Goal: Transaction & Acquisition: Purchase product/service

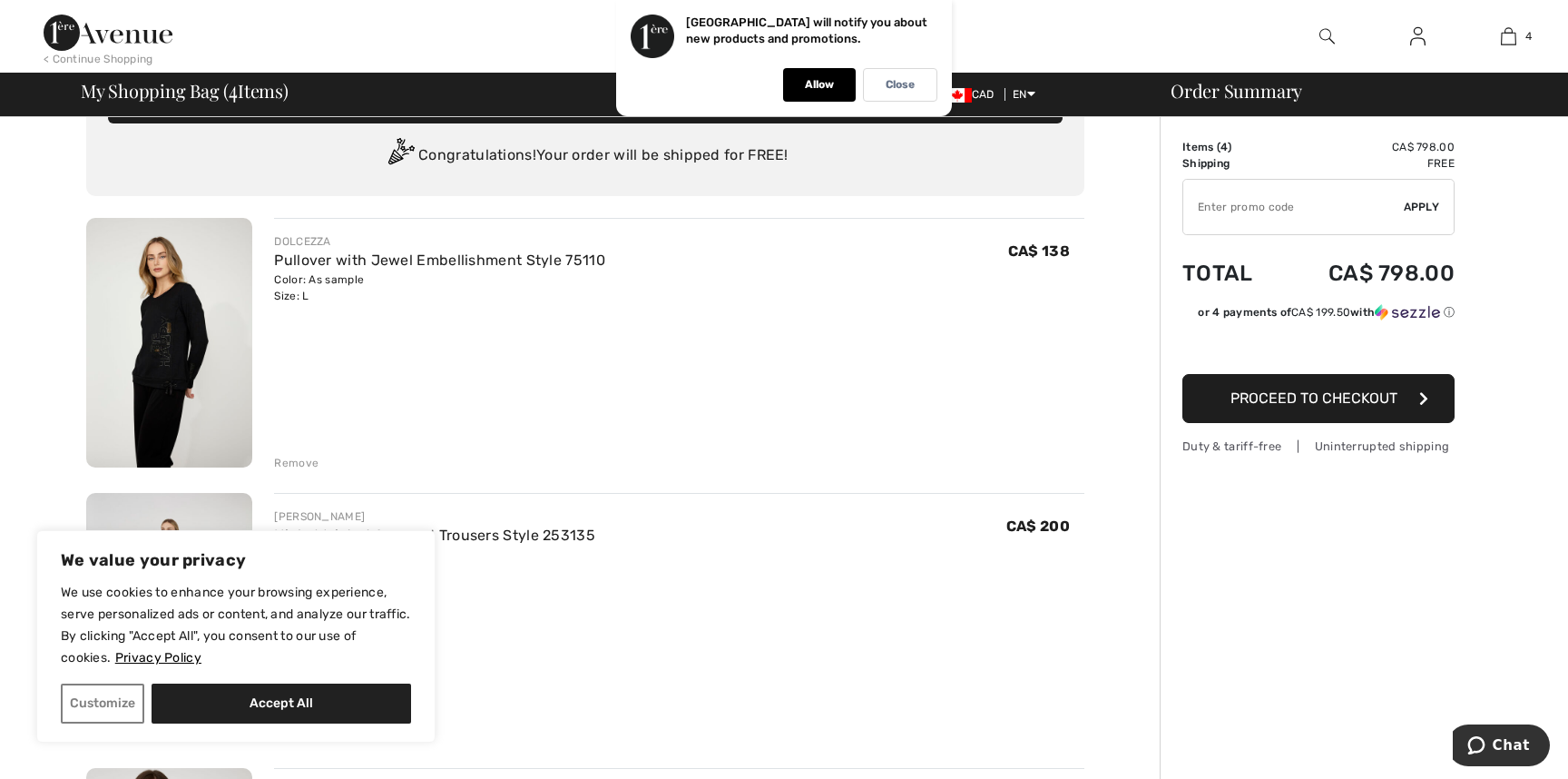
scroll to position [96, 0]
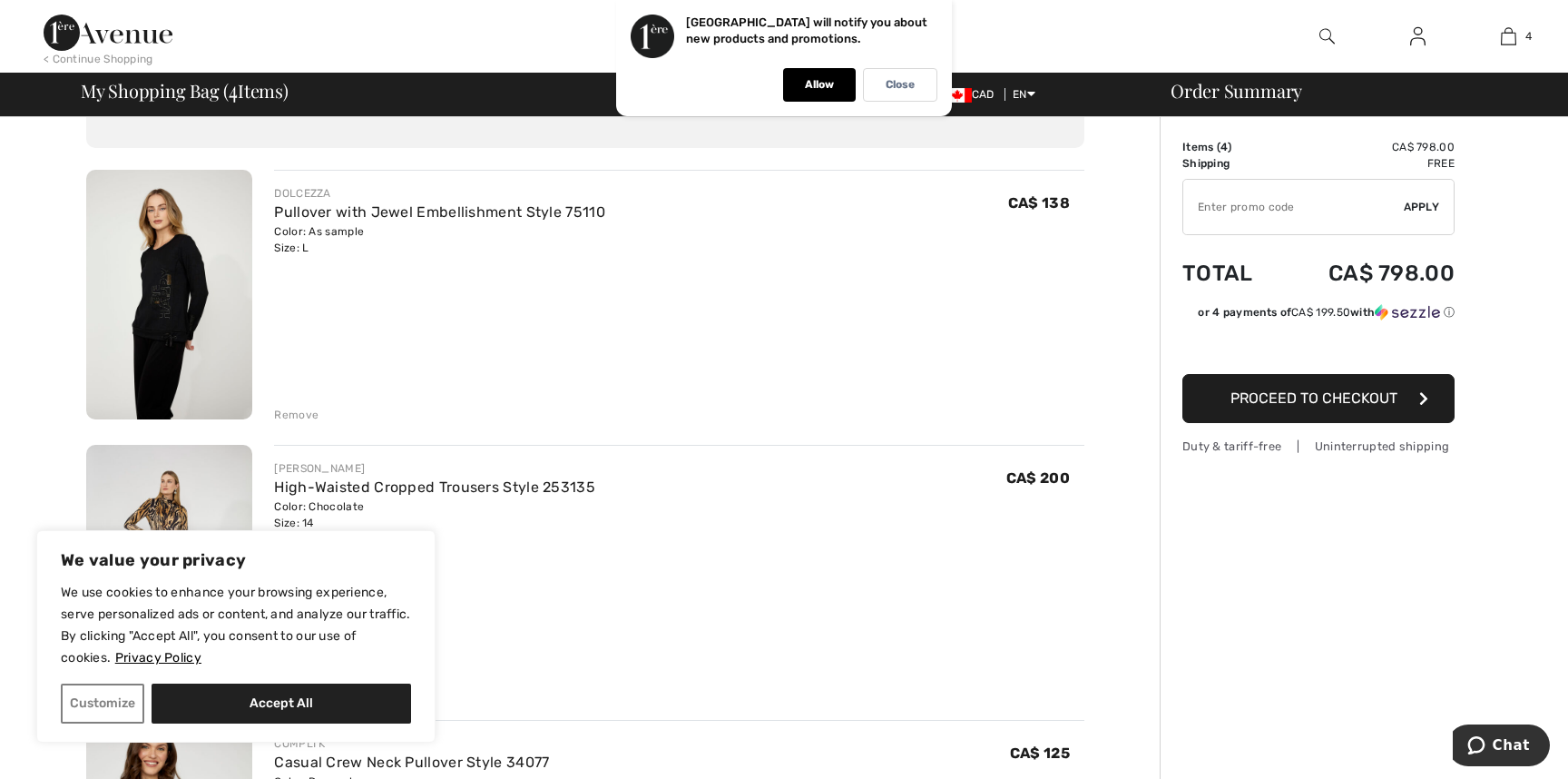
click at [302, 412] on div "Remove" at bounding box center [296, 415] width 45 height 16
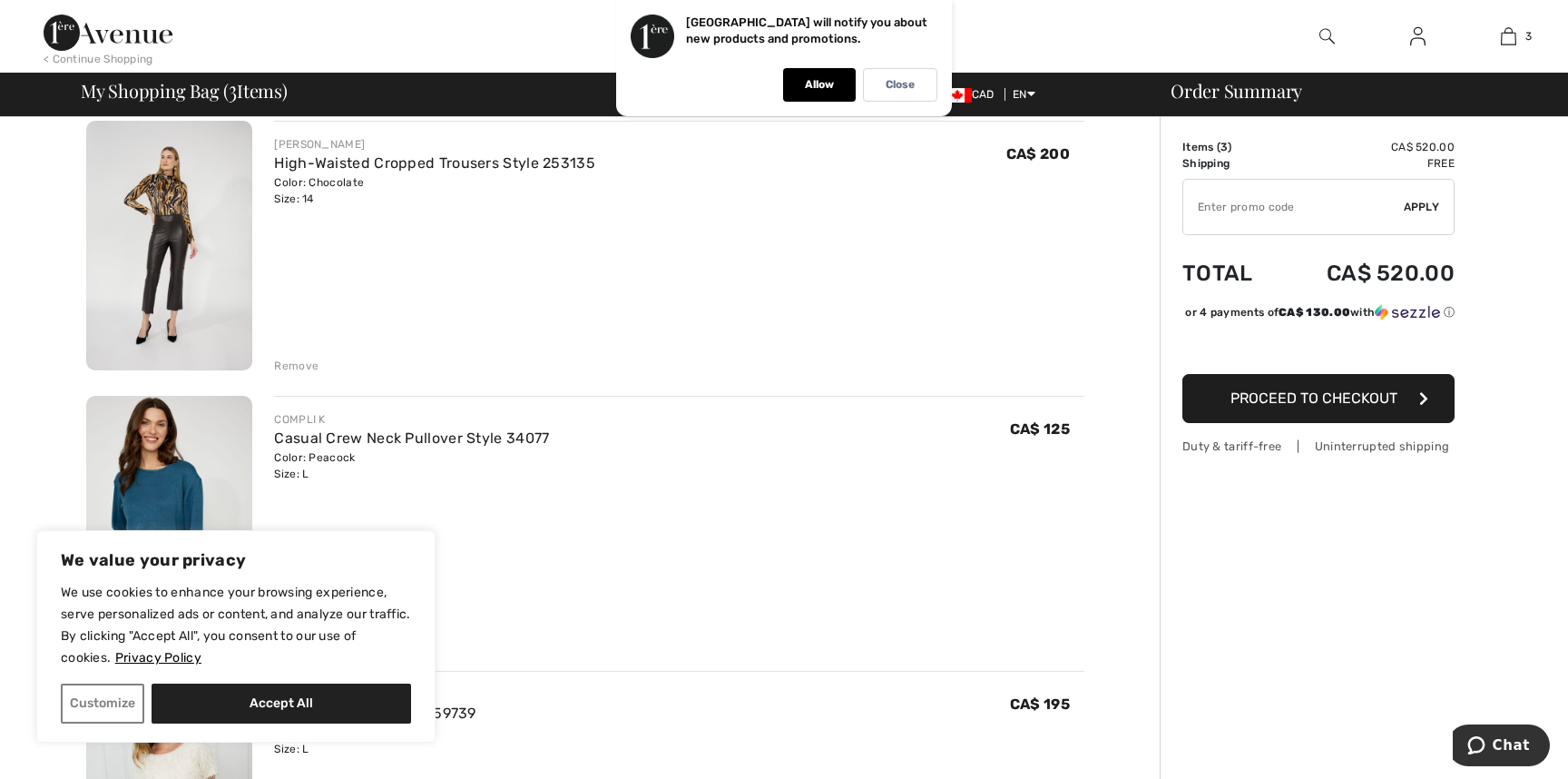
scroll to position [291, 0]
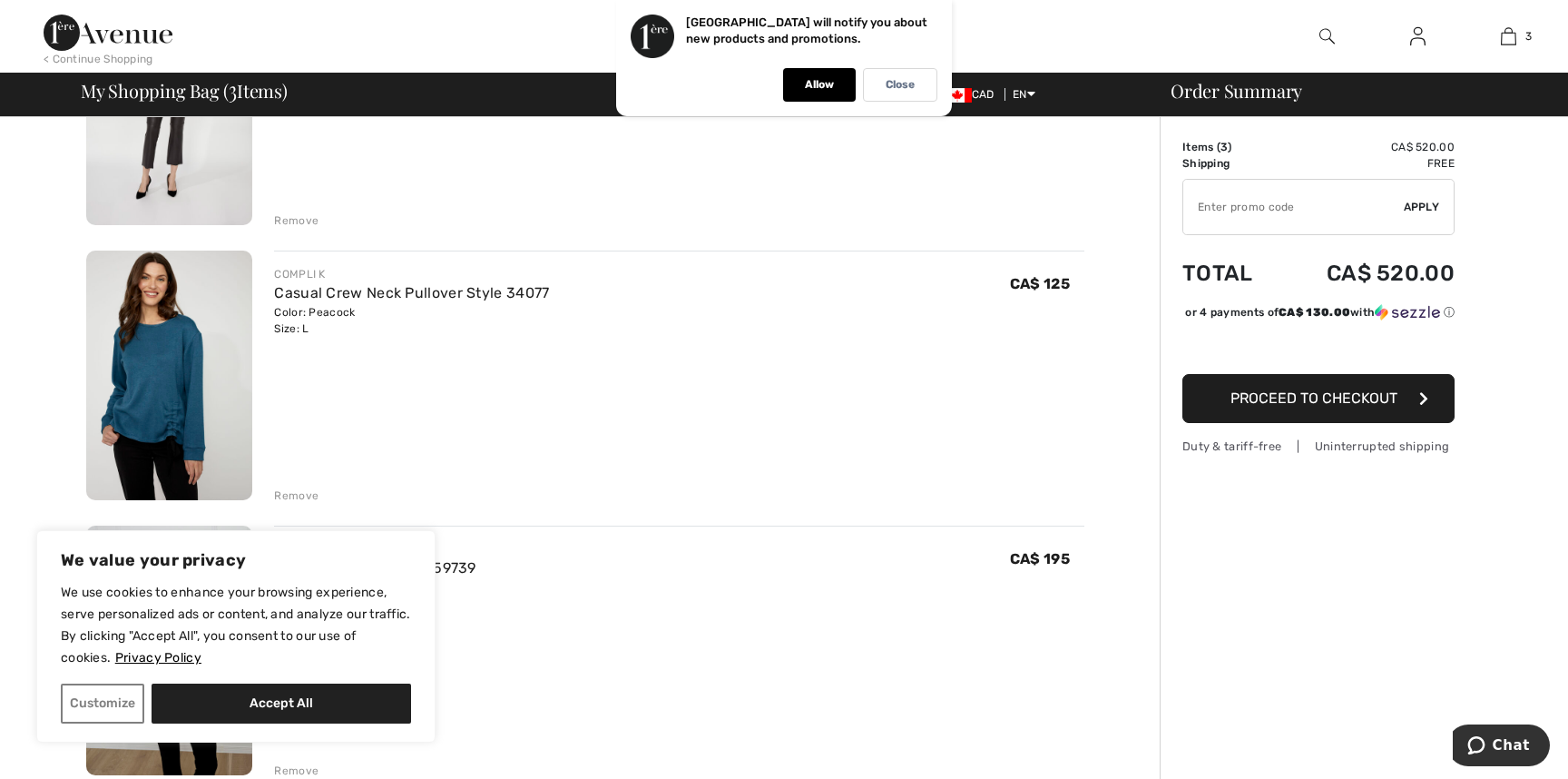
click at [164, 371] on img at bounding box center [169, 375] width 166 height 250
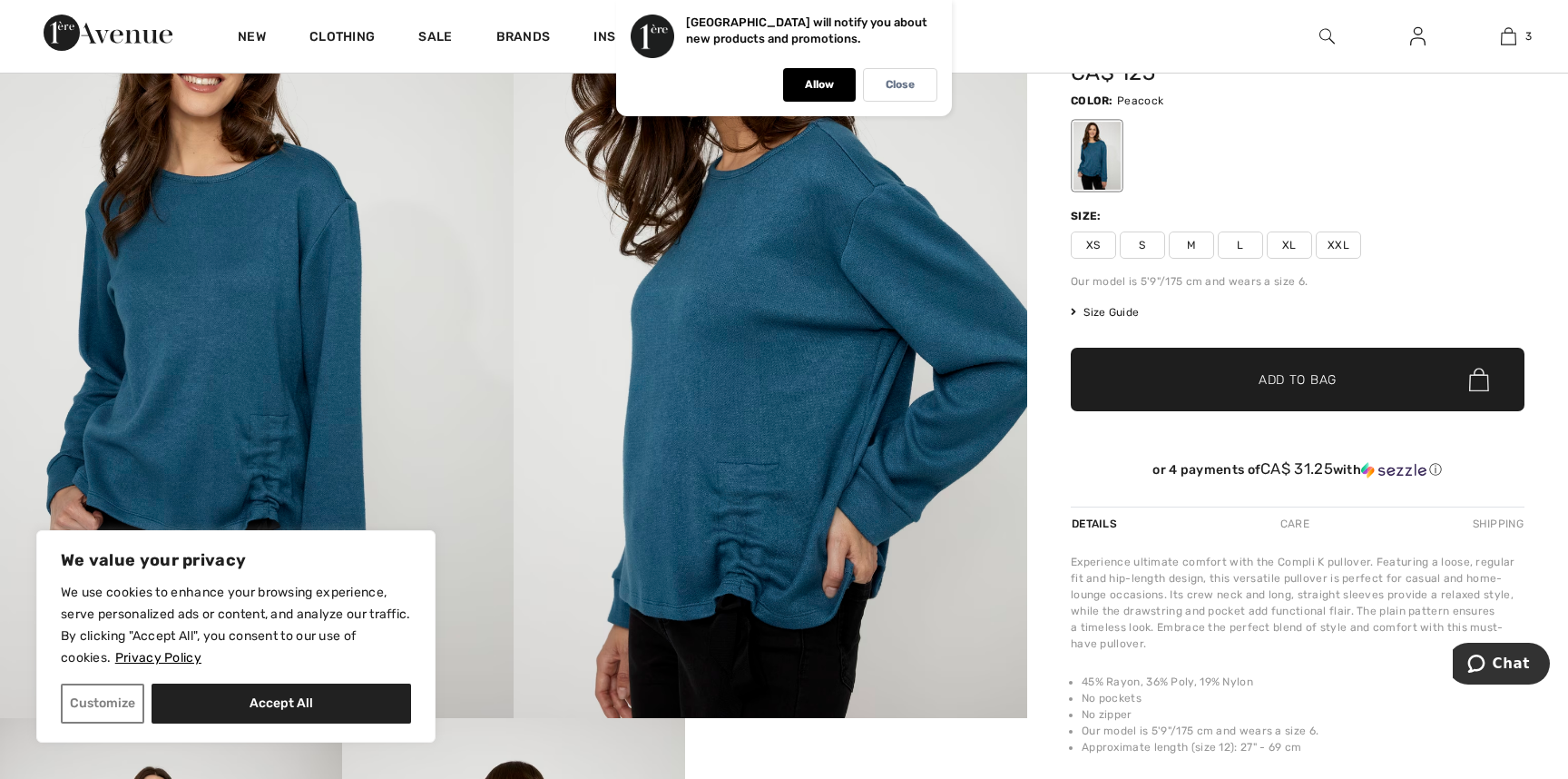
scroll to position [321, 0]
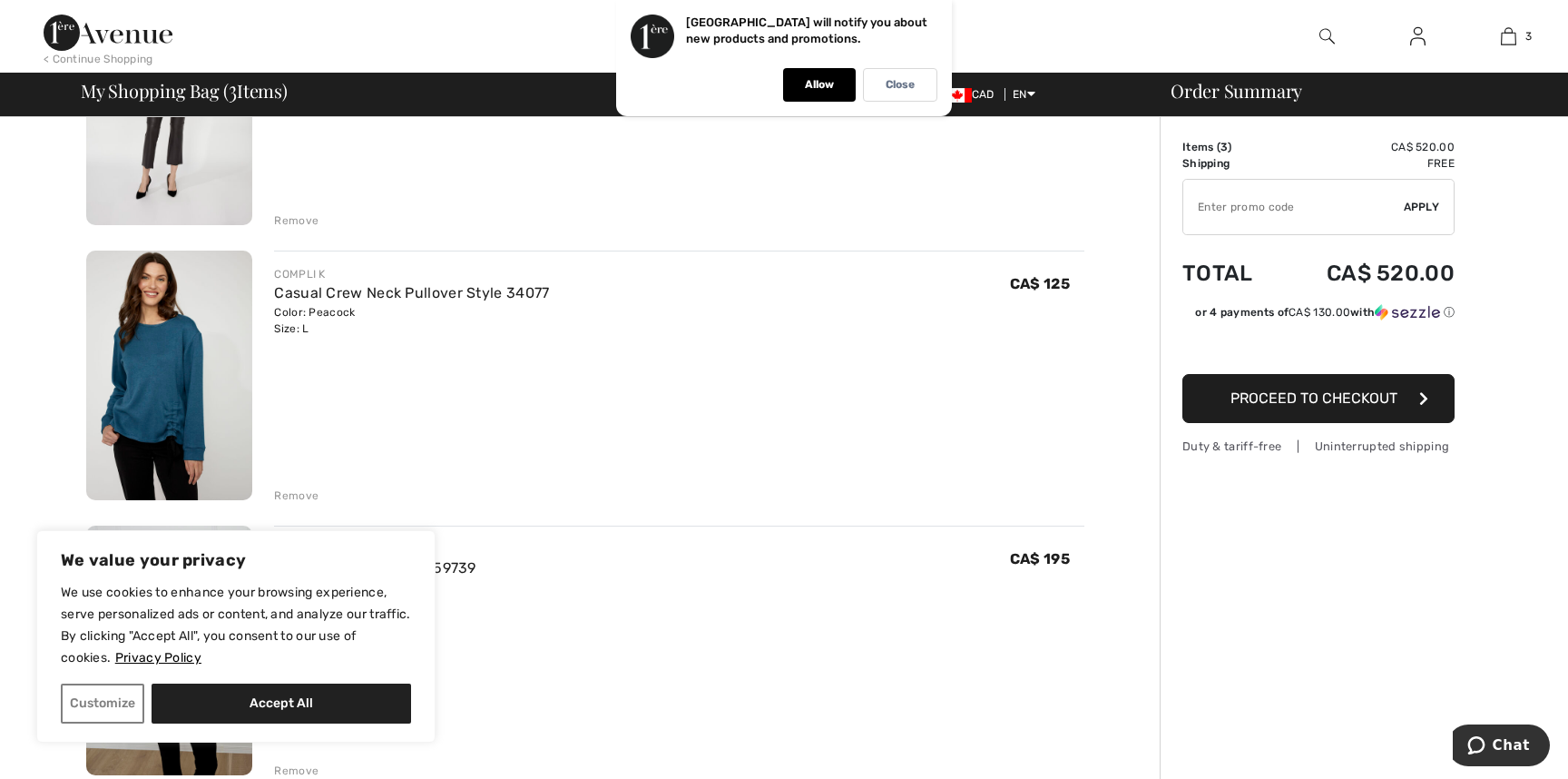
click at [288, 501] on div "Remove" at bounding box center [296, 496] width 45 height 16
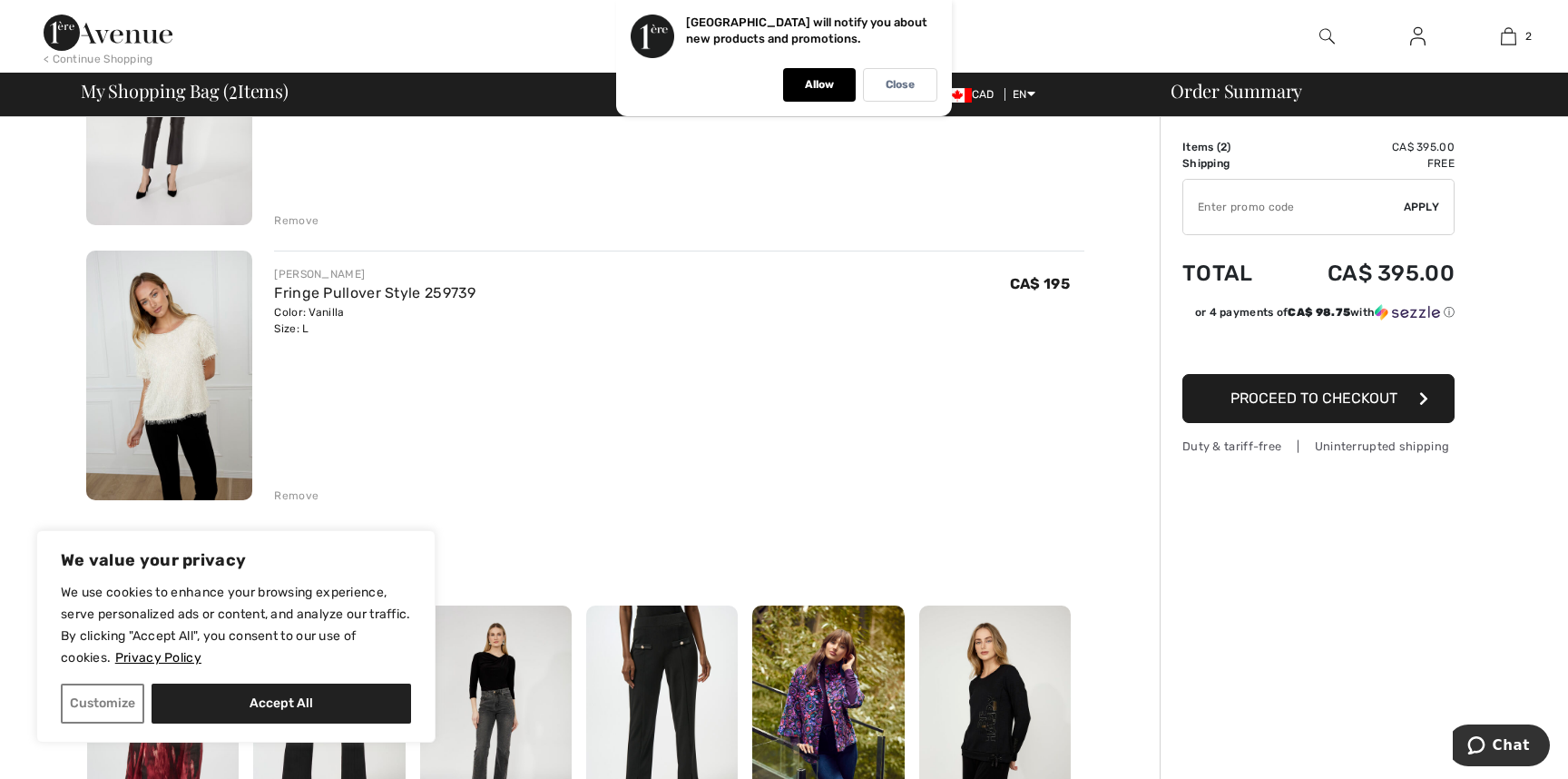
click at [160, 386] on img at bounding box center [169, 375] width 166 height 250
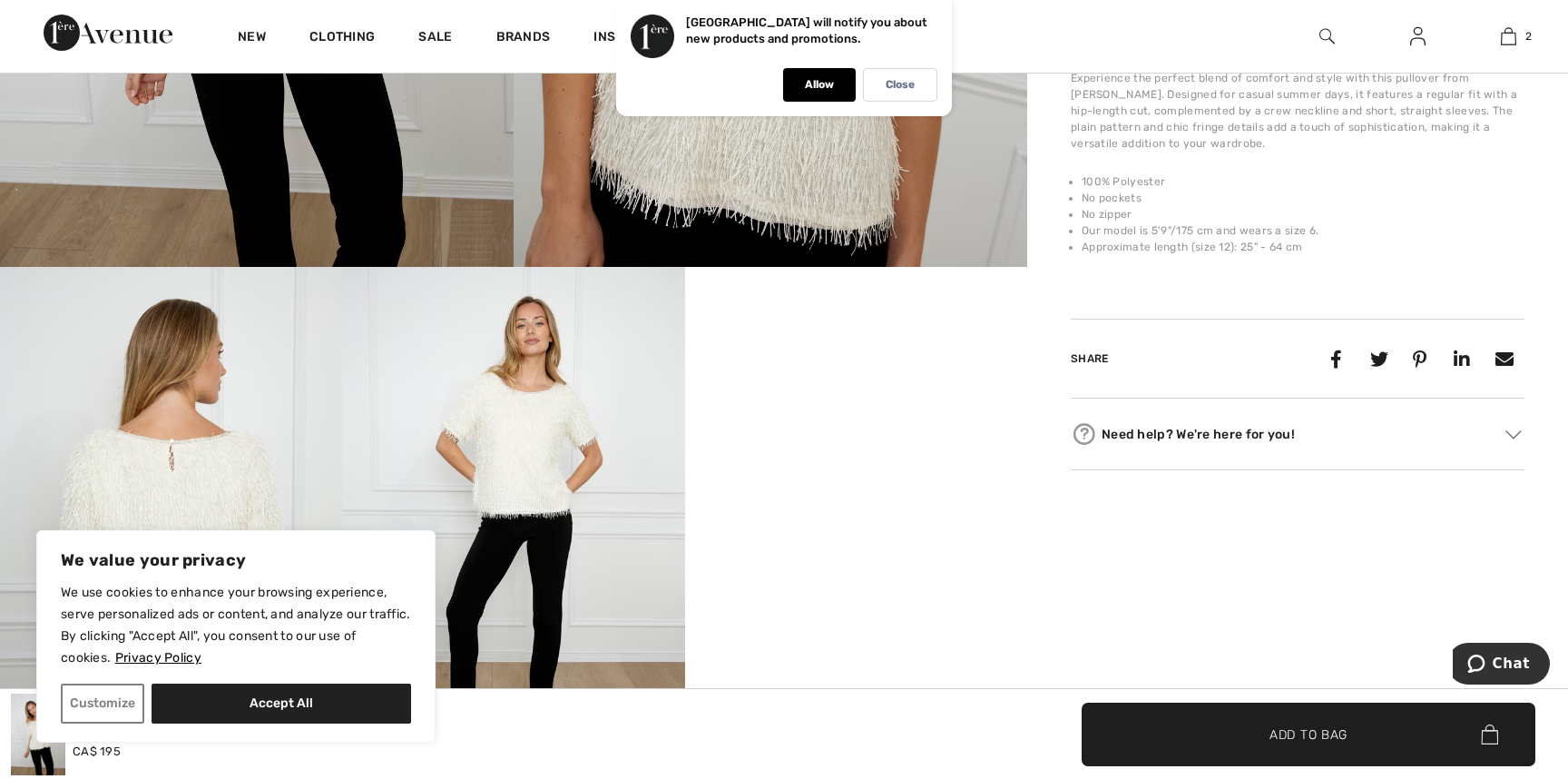
scroll to position [709, 0]
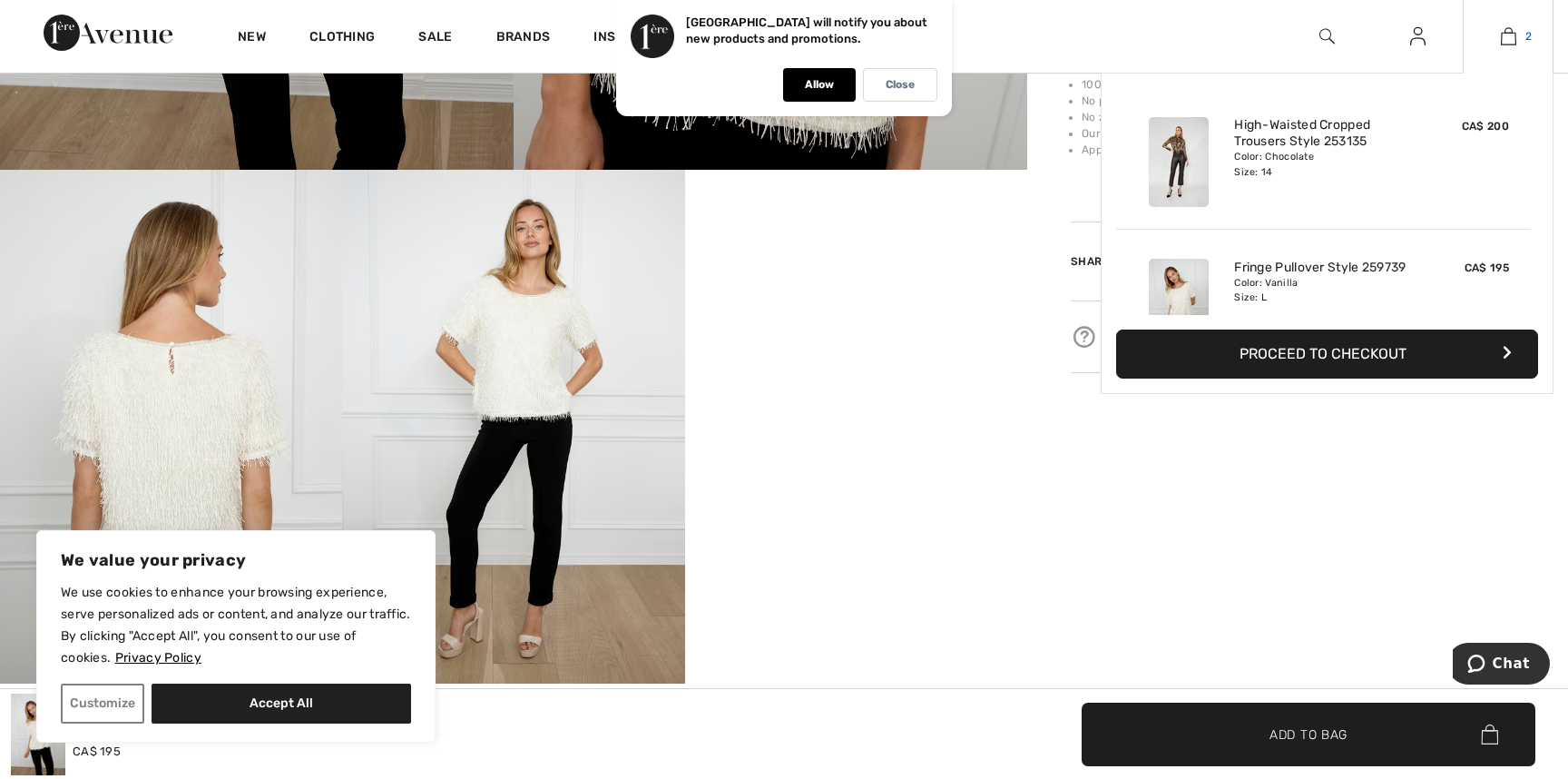
click at [1511, 38] on img at bounding box center [1508, 37] width 16 height 22
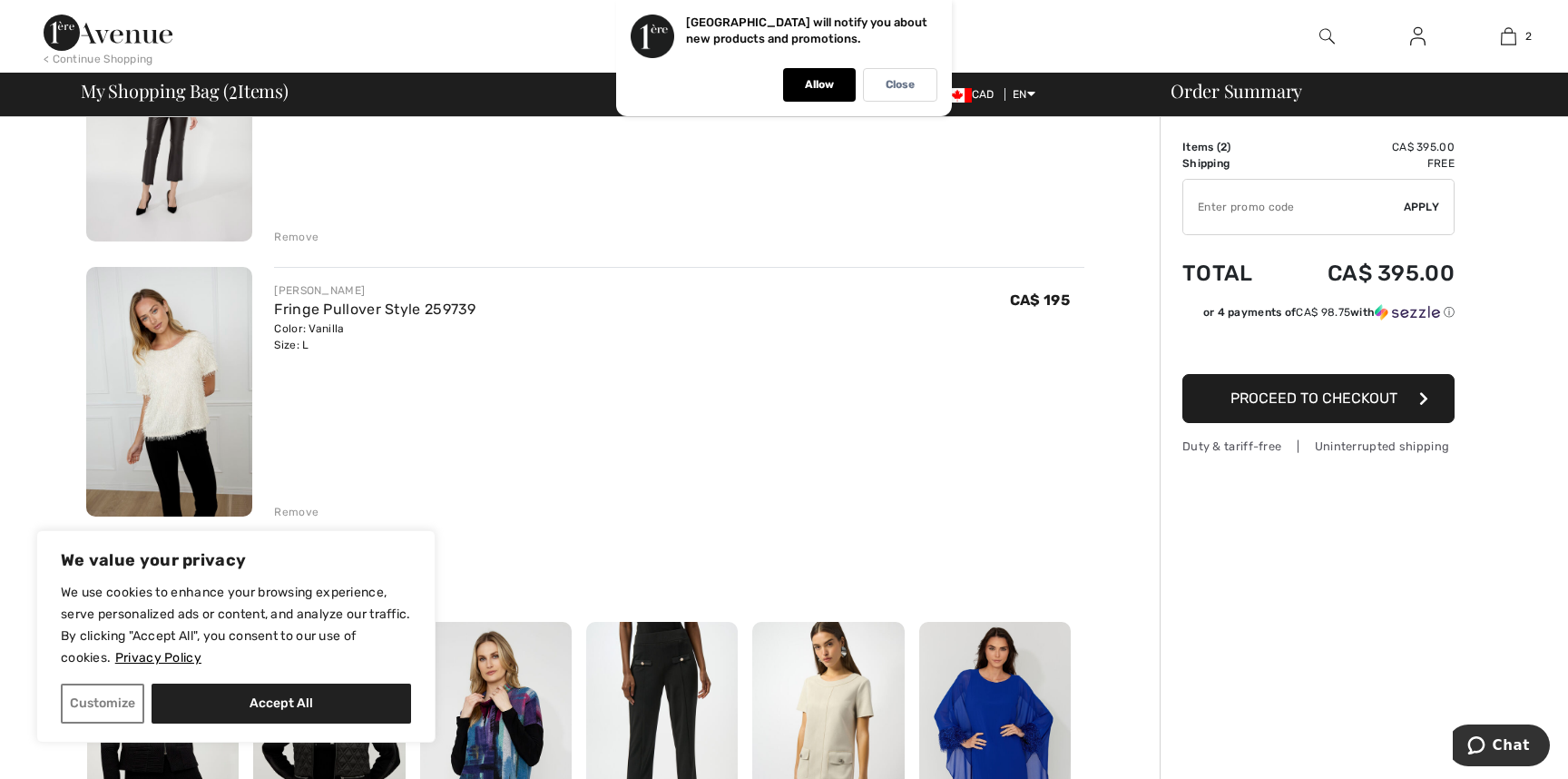
scroll to position [338, 0]
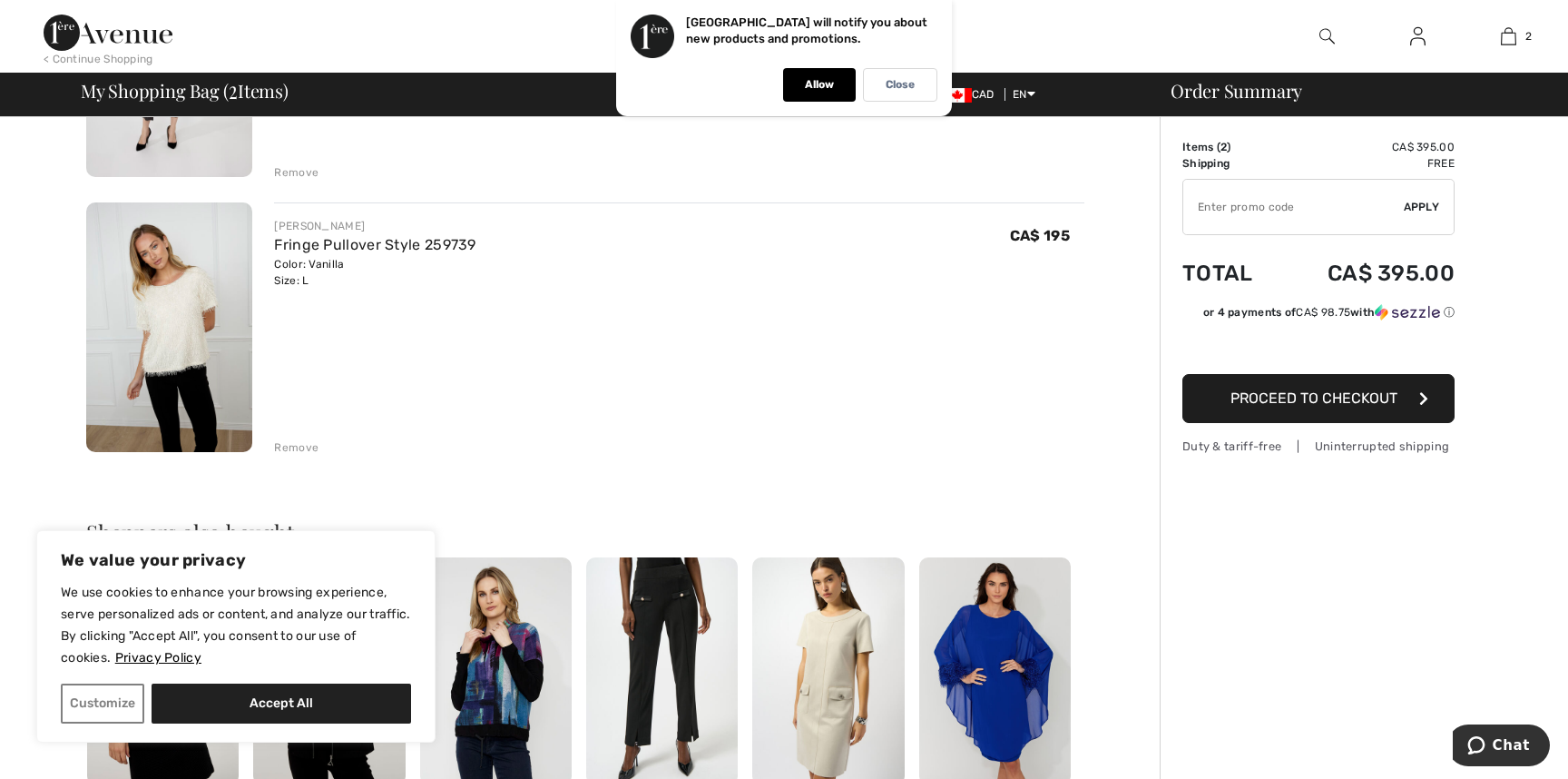
click at [299, 448] on div "Remove" at bounding box center [296, 448] width 45 height 16
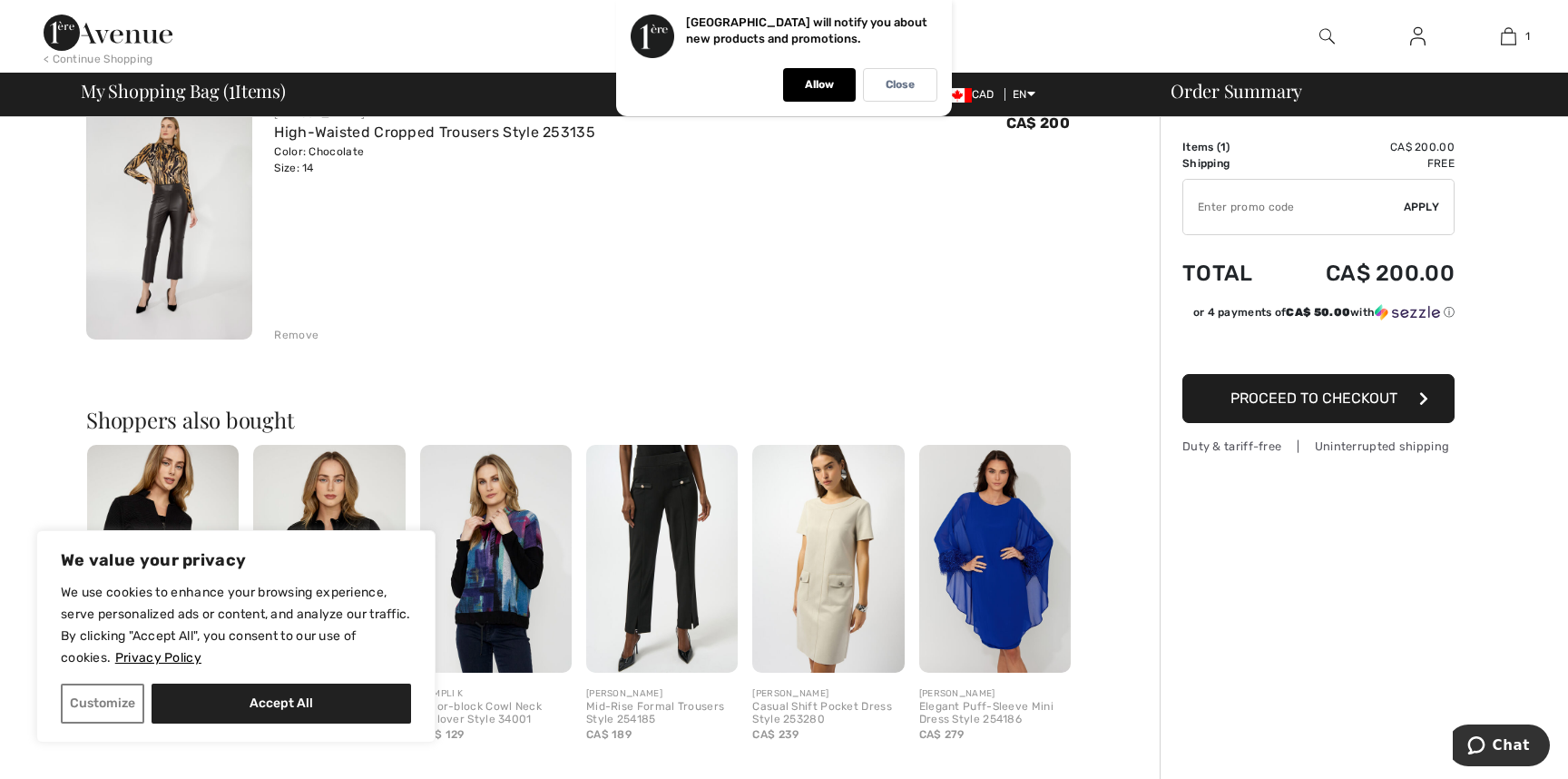
scroll to position [0, 0]
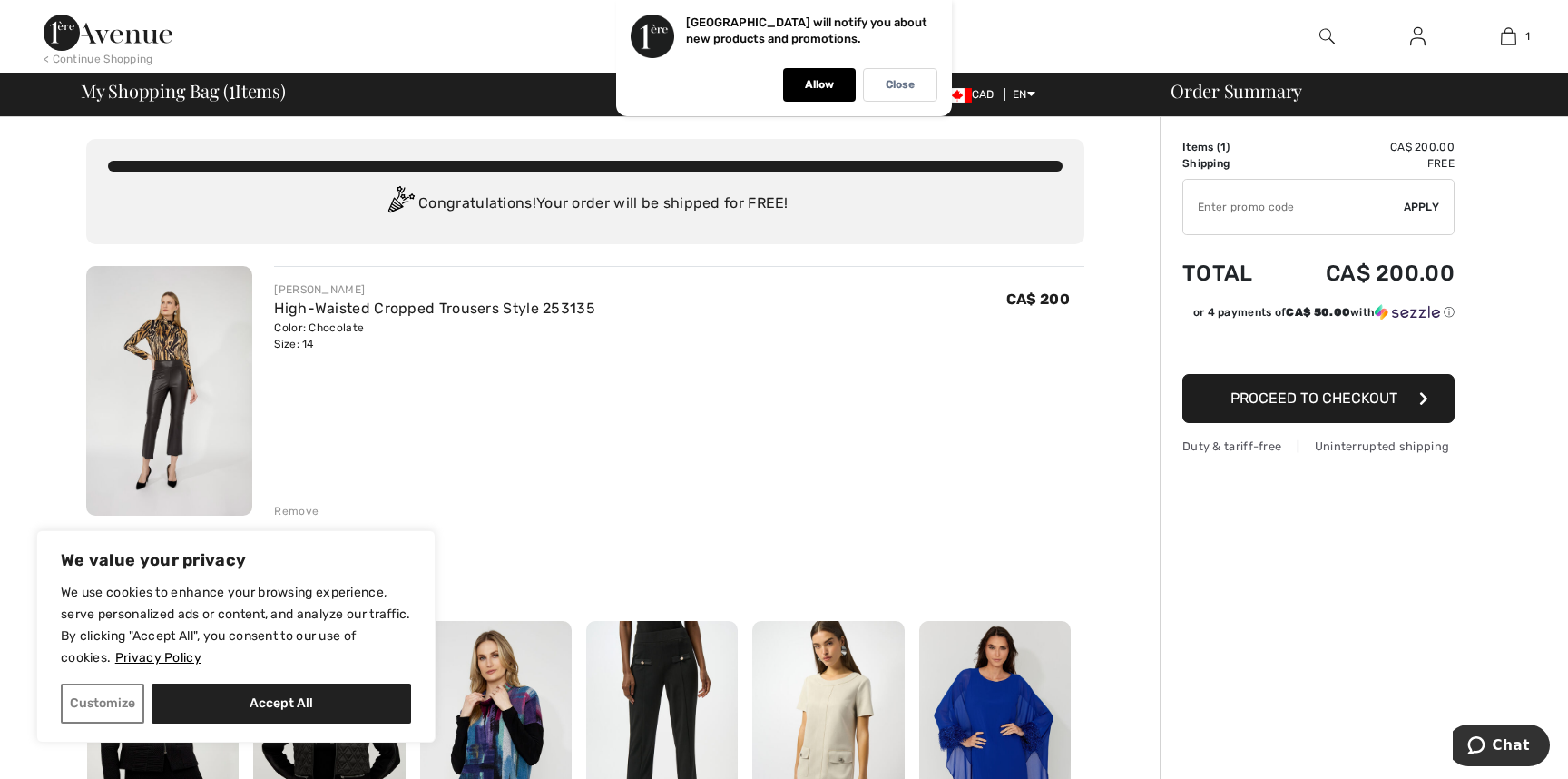
click at [171, 385] on img at bounding box center [169, 390] width 166 height 250
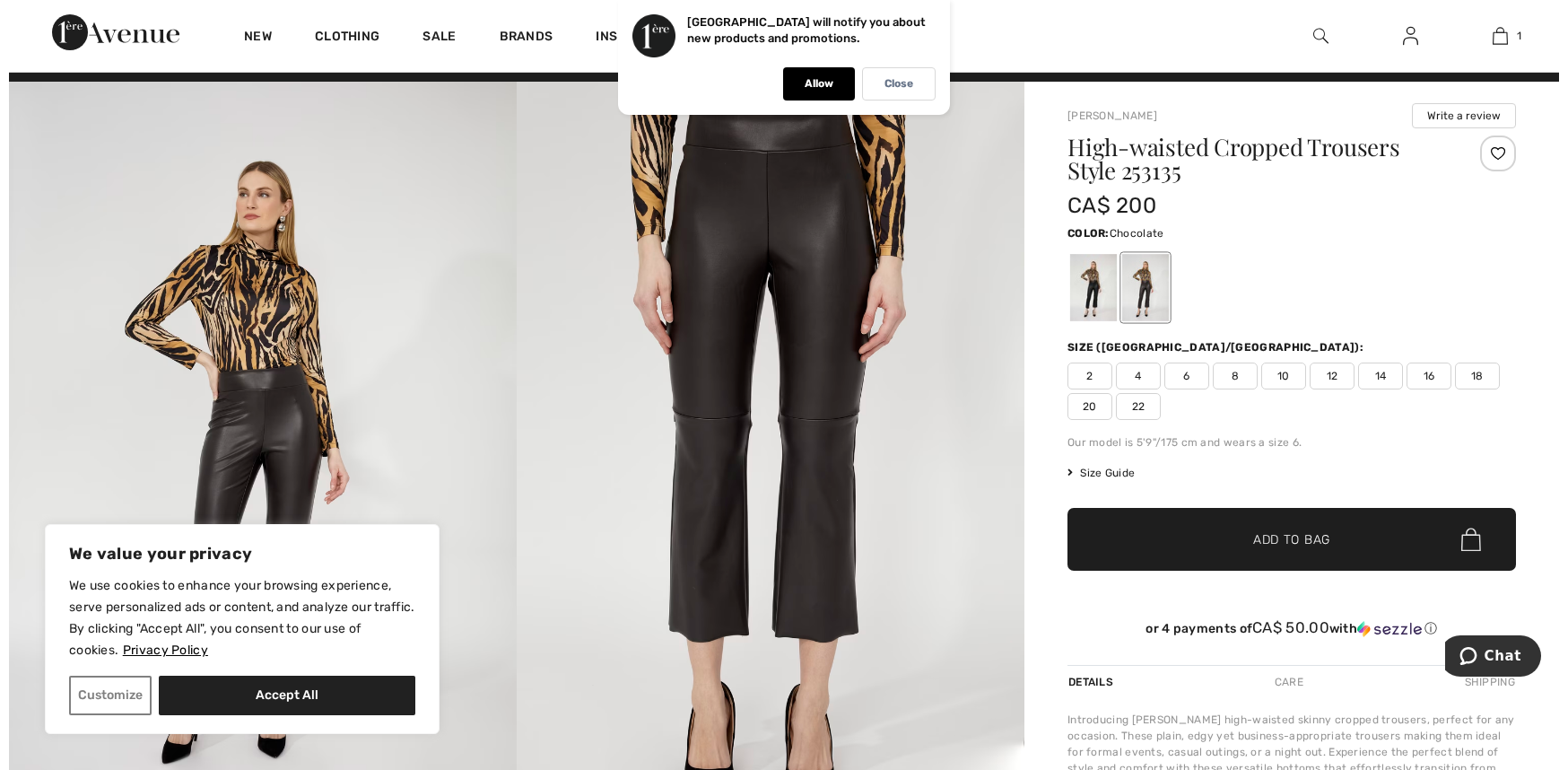
scroll to position [48, 0]
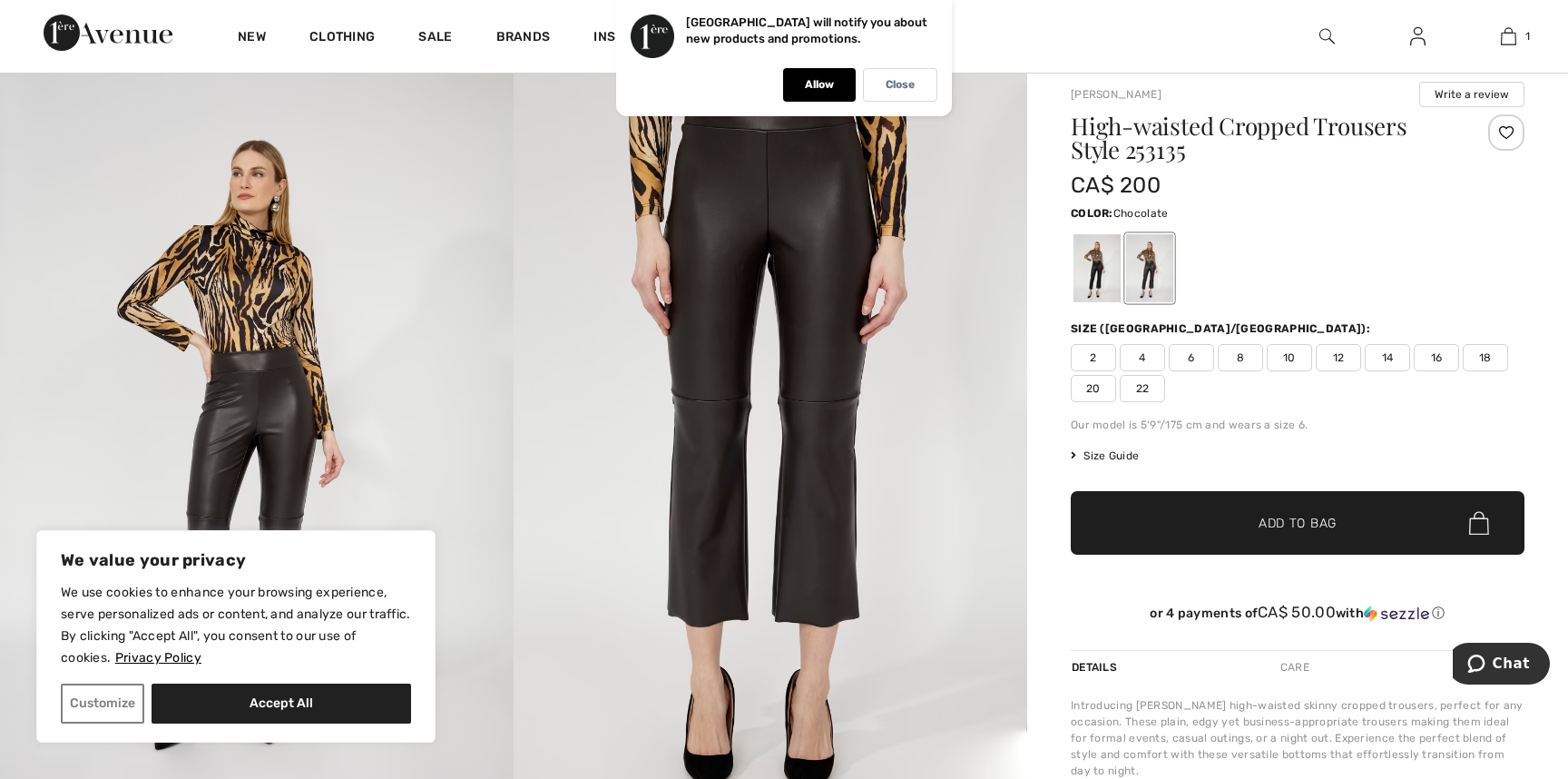
click at [1335, 357] on span "12" at bounding box center [1339, 357] width 46 height 27
click at [1119, 461] on span "Size Guide" at bounding box center [1105, 455] width 68 height 16
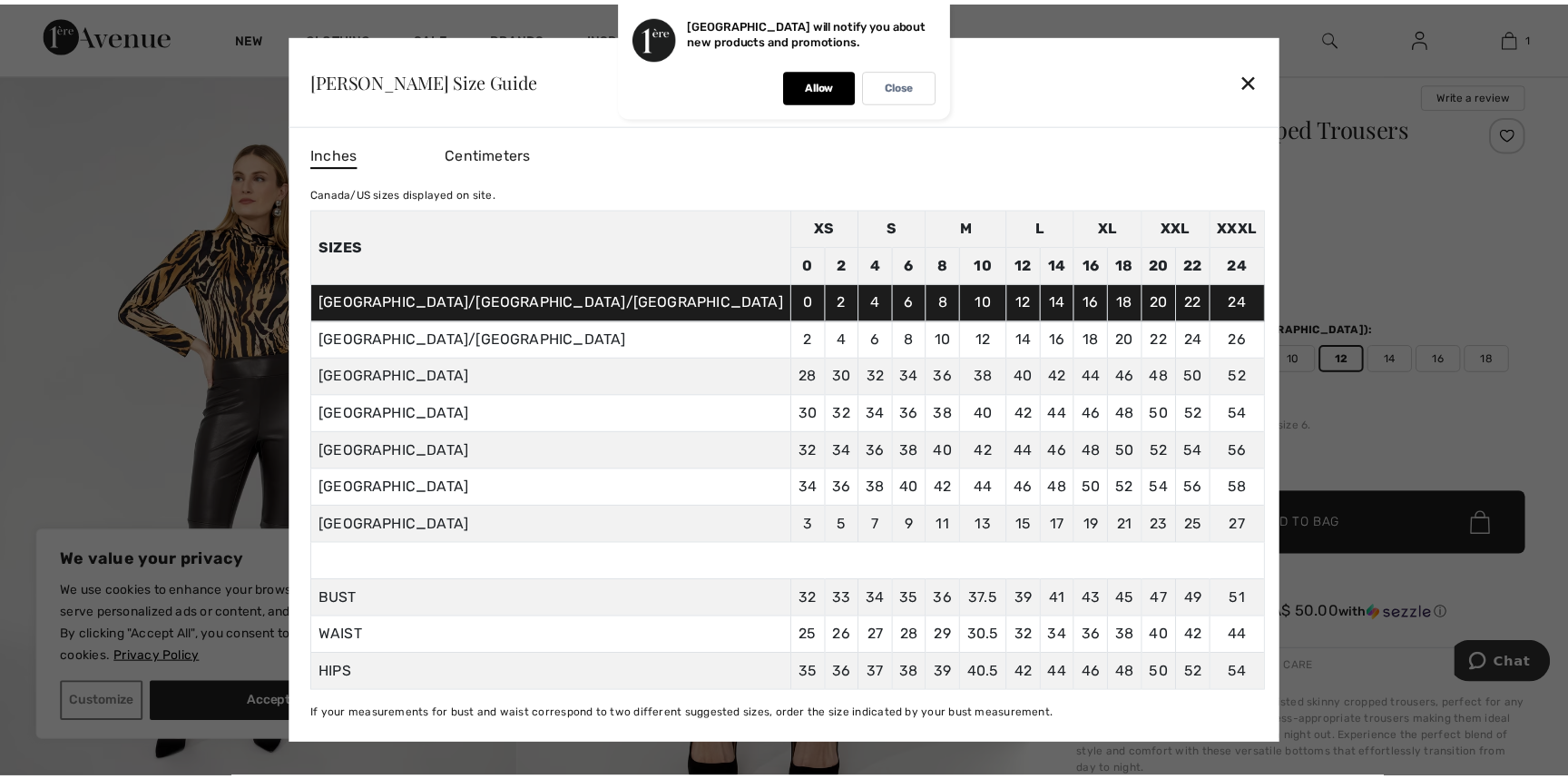
scroll to position [4, 0]
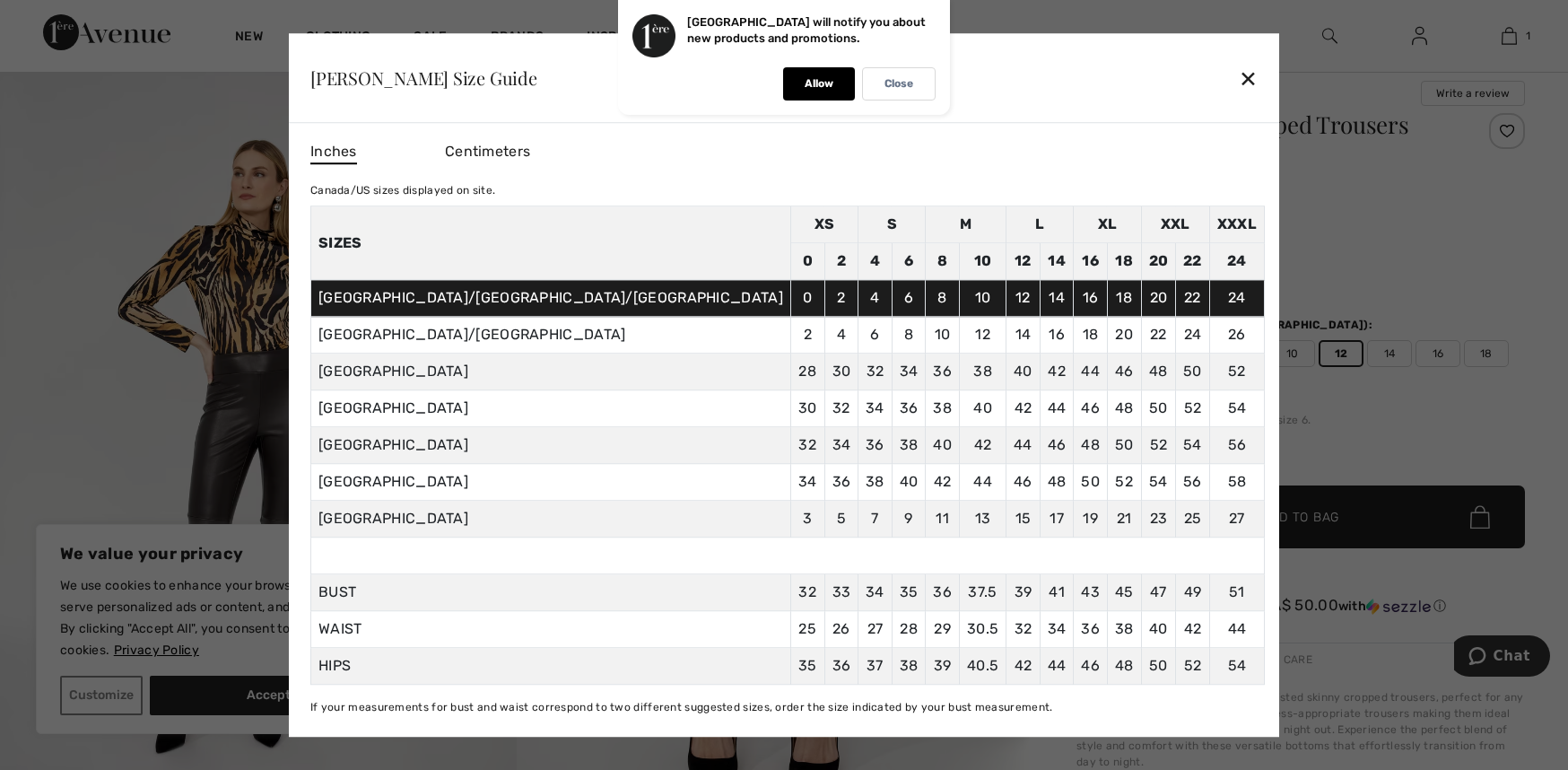
click at [1239, 76] on div "✕" at bounding box center [1248, 79] width 19 height 38
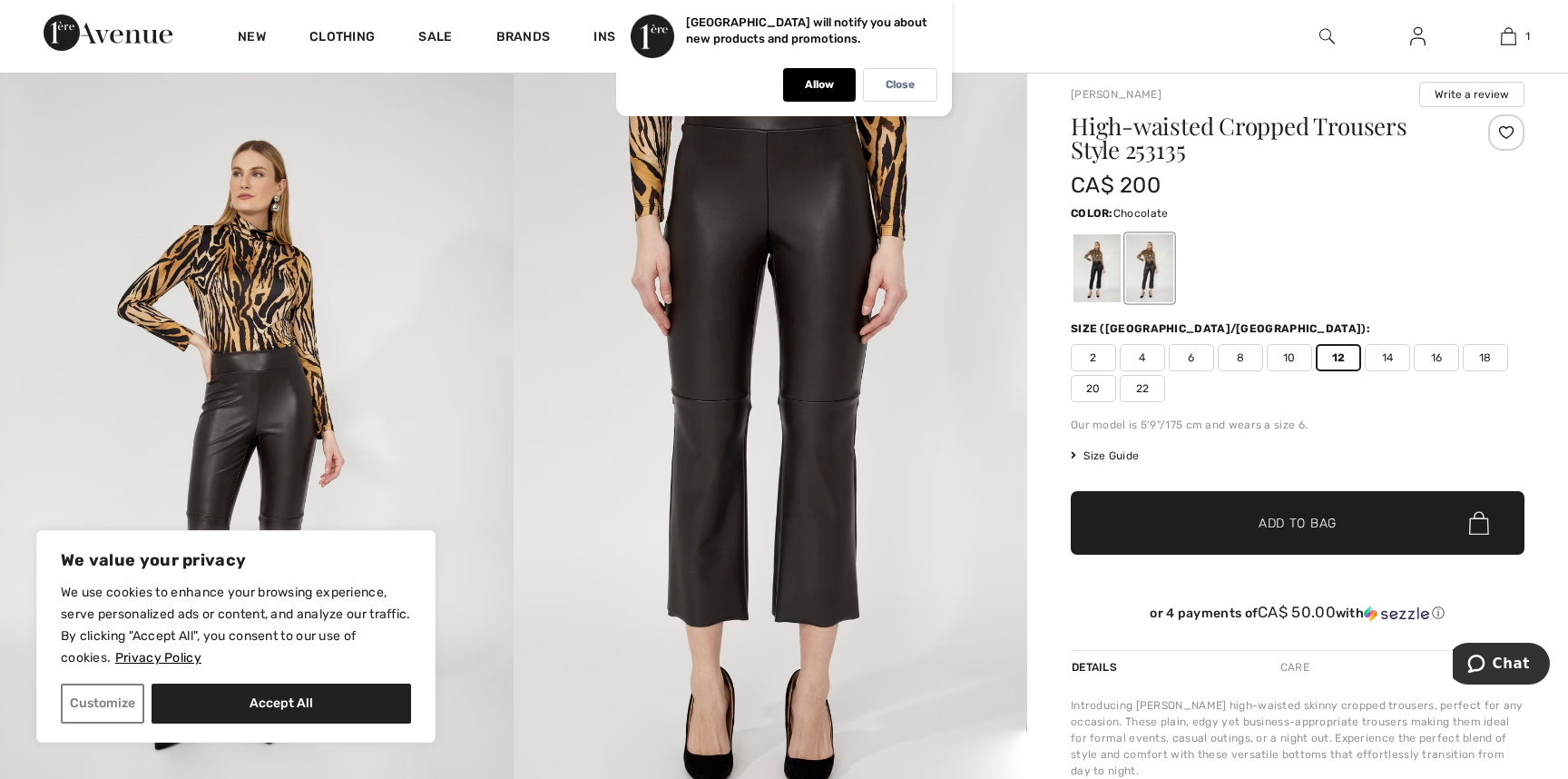
click at [1297, 516] on span "Add to Bag" at bounding box center [1297, 523] width 78 height 19
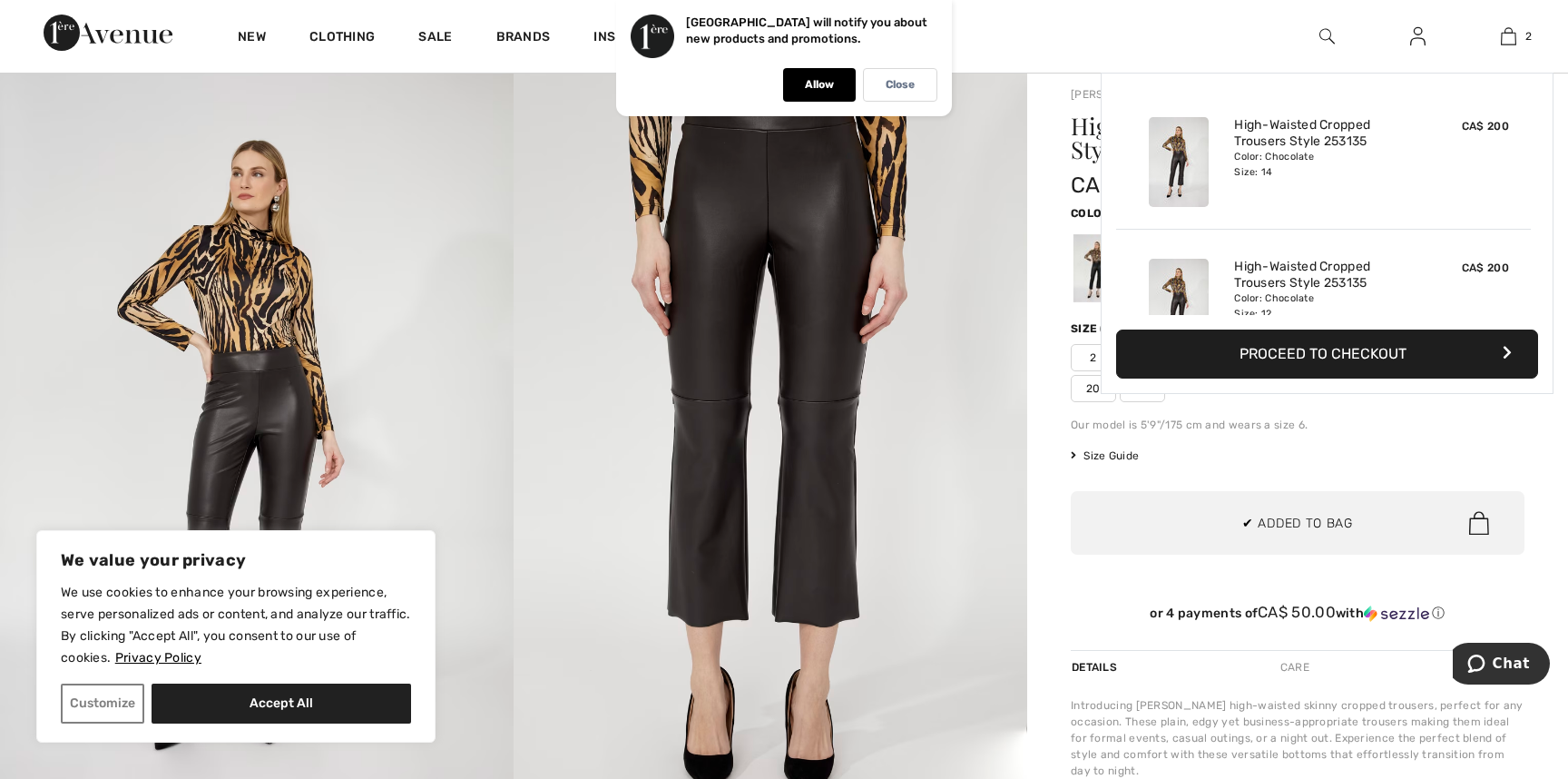
scroll to position [57, 0]
